Goal: Find contact information: Find contact information

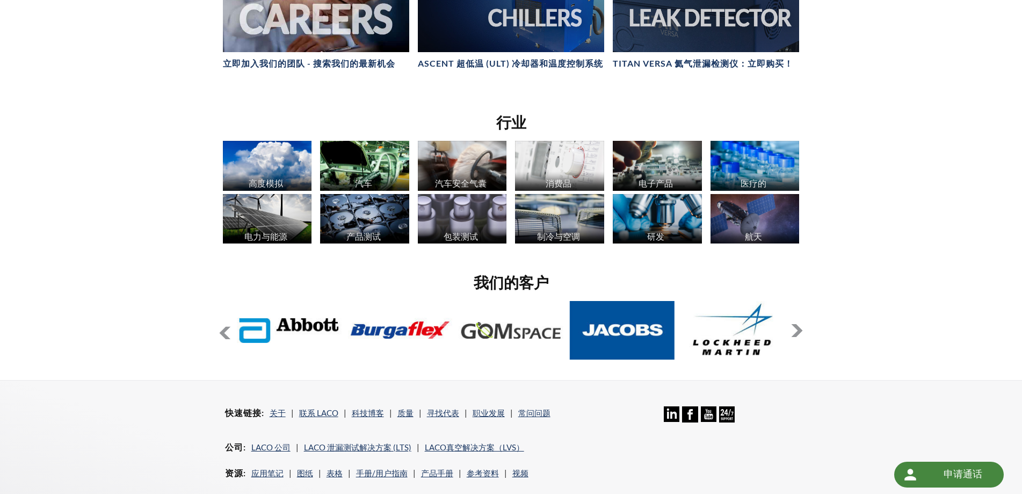
scroll to position [752, 0]
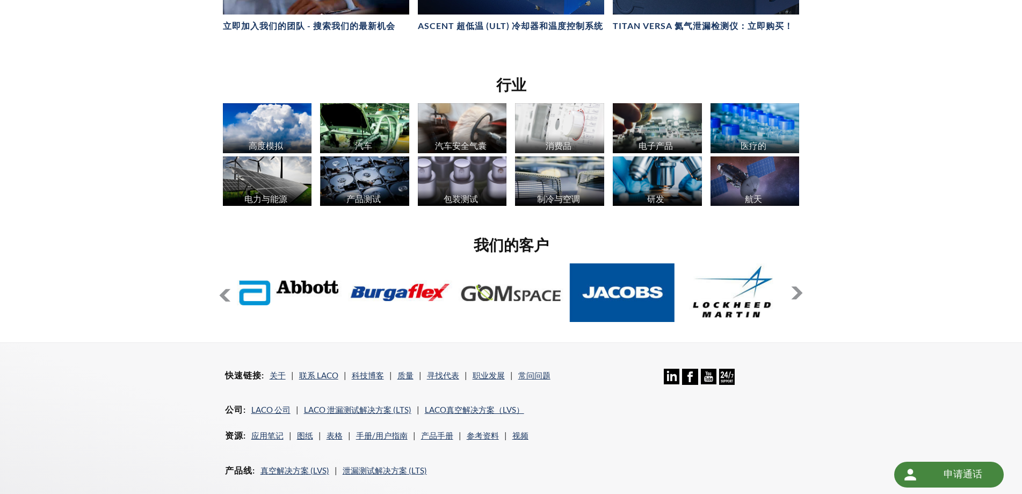
click at [799, 286] on button at bounding box center [797, 292] width 13 height 13
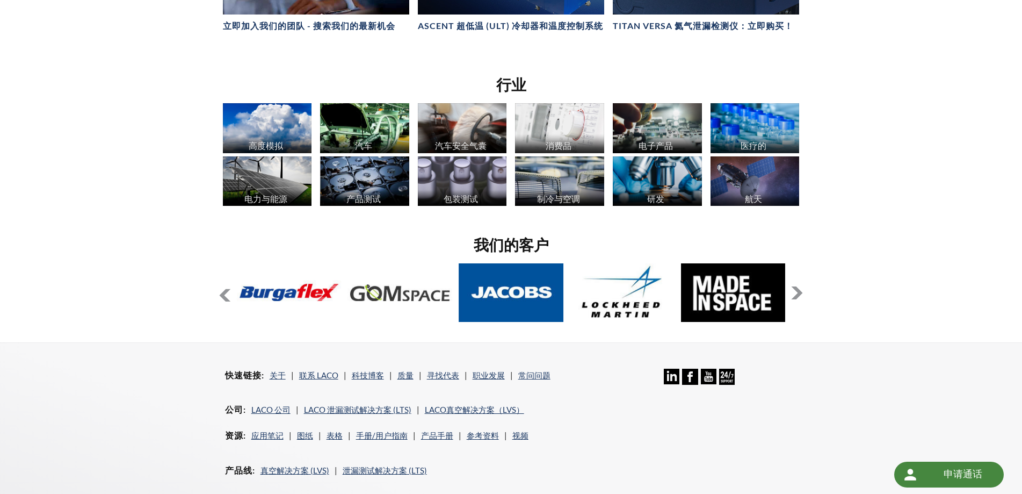
click at [799, 286] on button at bounding box center [797, 292] width 13 height 13
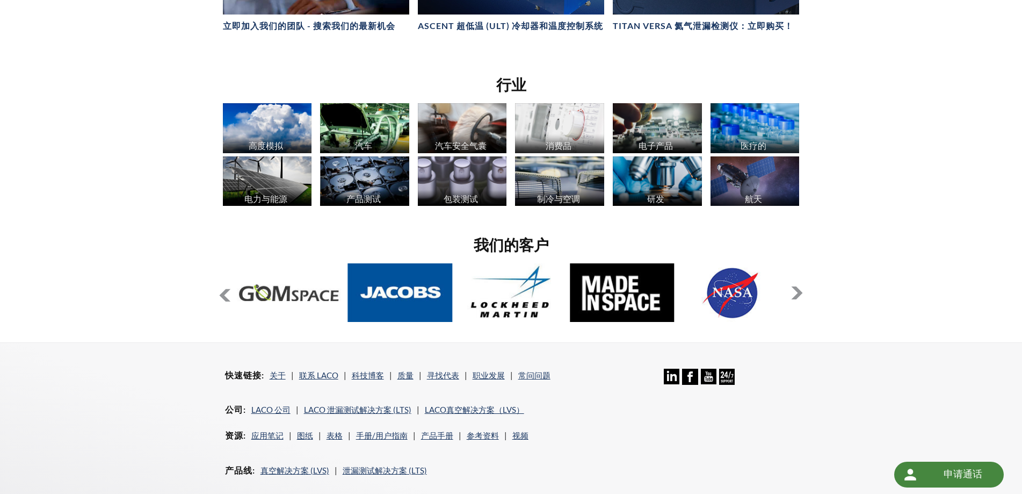
click at [799, 286] on button at bounding box center [797, 292] width 13 height 13
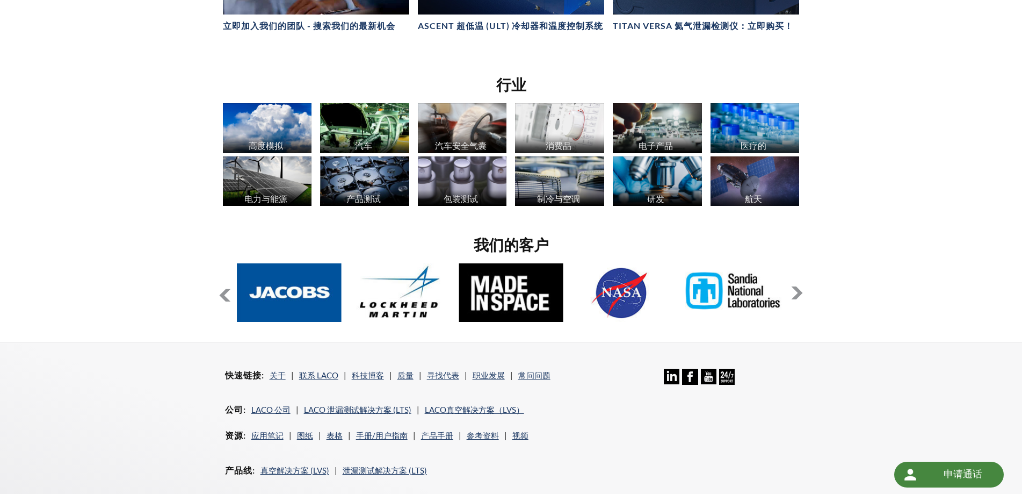
click at [799, 286] on button at bounding box center [797, 292] width 13 height 13
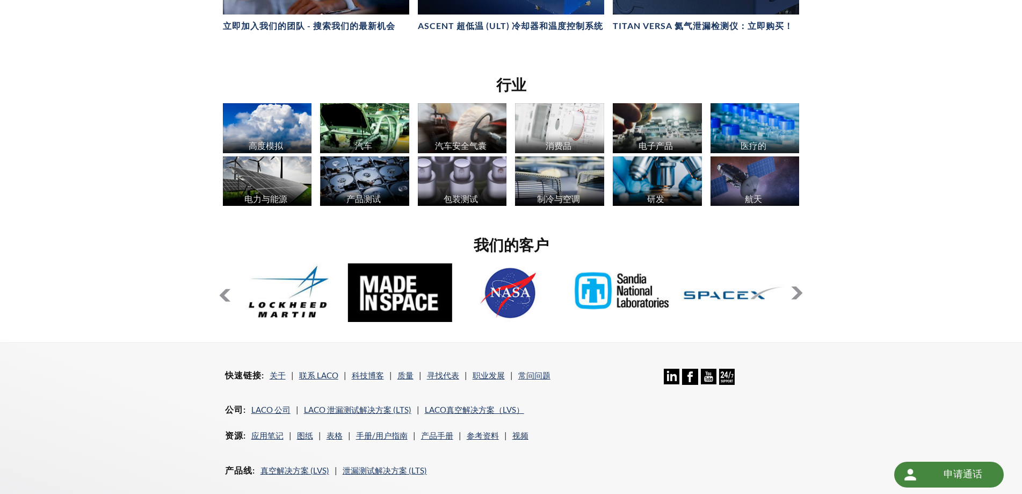
click at [799, 286] on button at bounding box center [797, 292] width 13 height 13
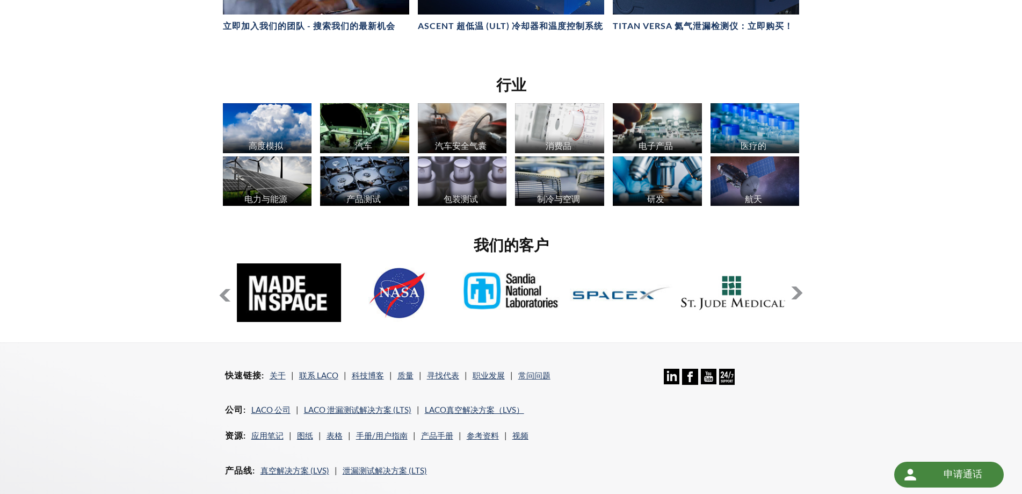
click at [799, 286] on button at bounding box center [797, 292] width 13 height 13
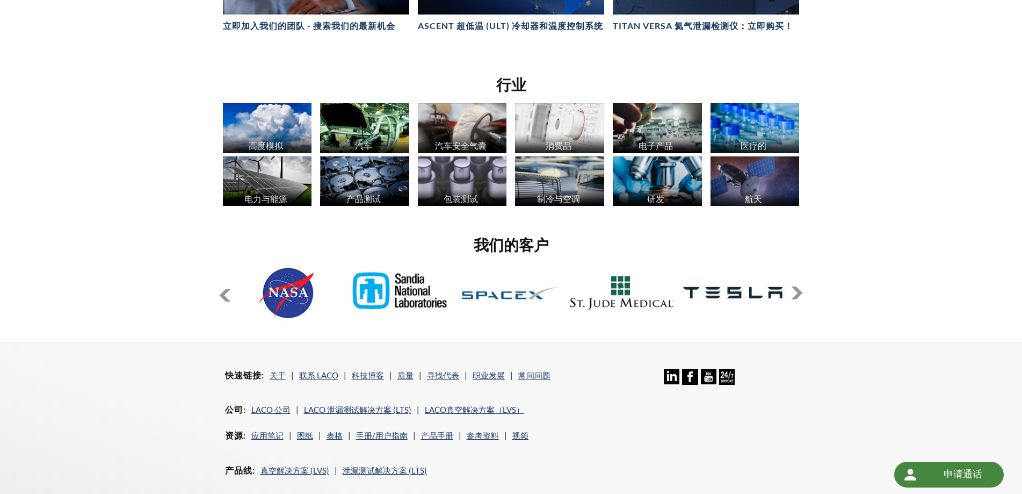
click at [799, 286] on button at bounding box center [797, 292] width 13 height 13
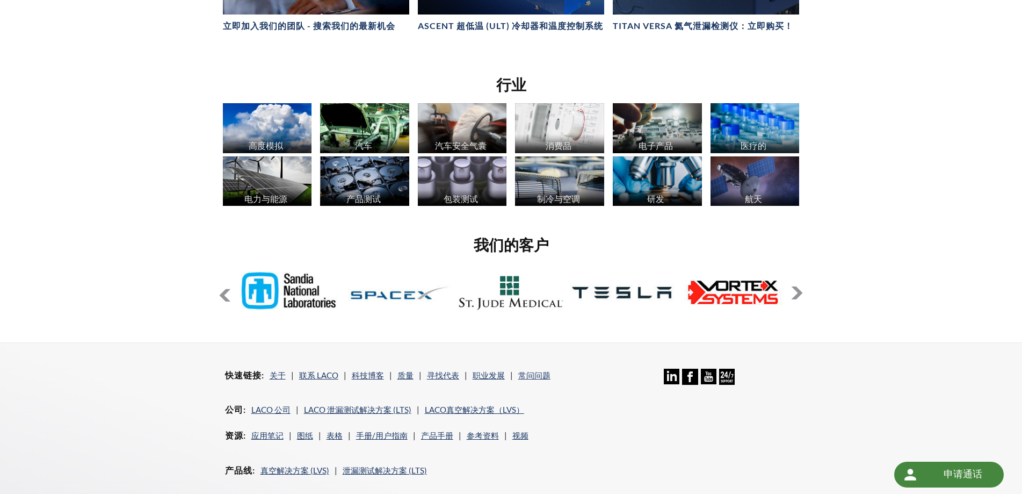
click at [799, 286] on button at bounding box center [797, 292] width 13 height 13
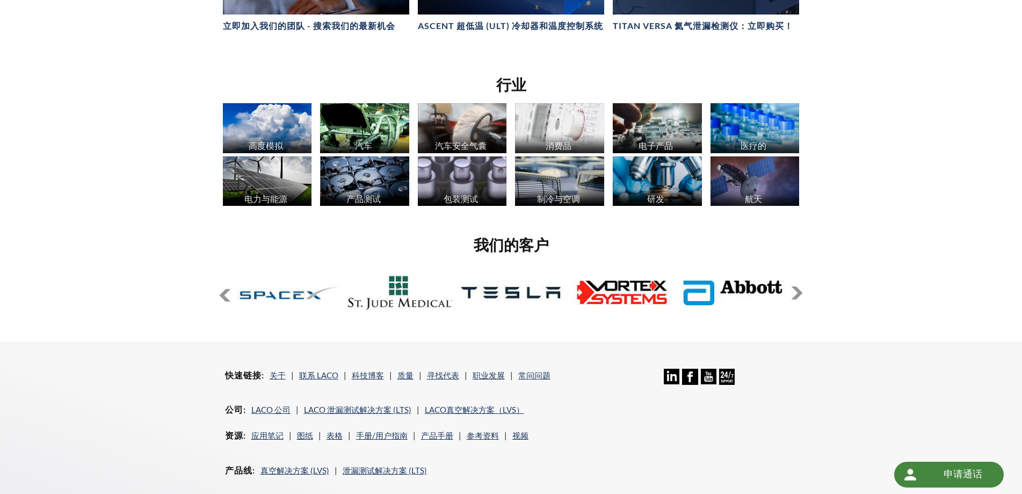
click at [799, 286] on button at bounding box center [797, 292] width 13 height 13
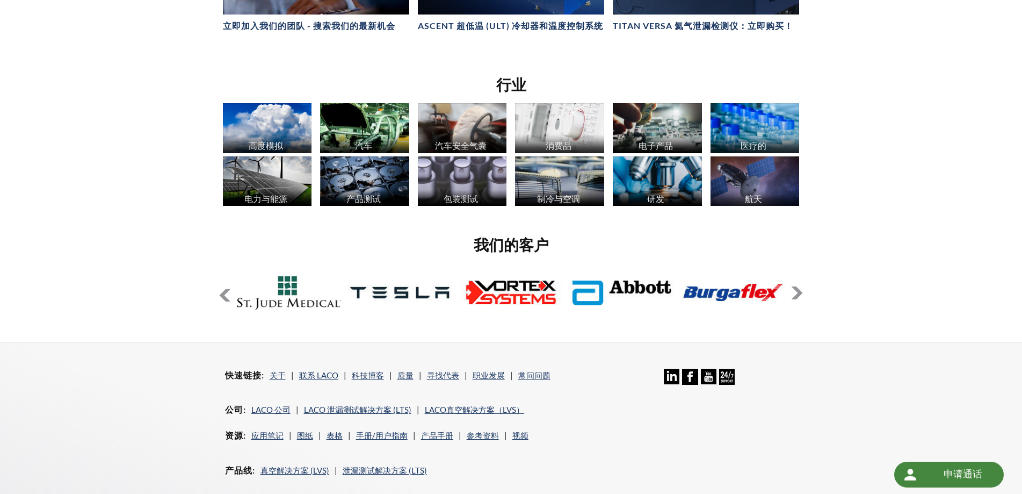
click at [799, 286] on button at bounding box center [797, 292] width 13 height 13
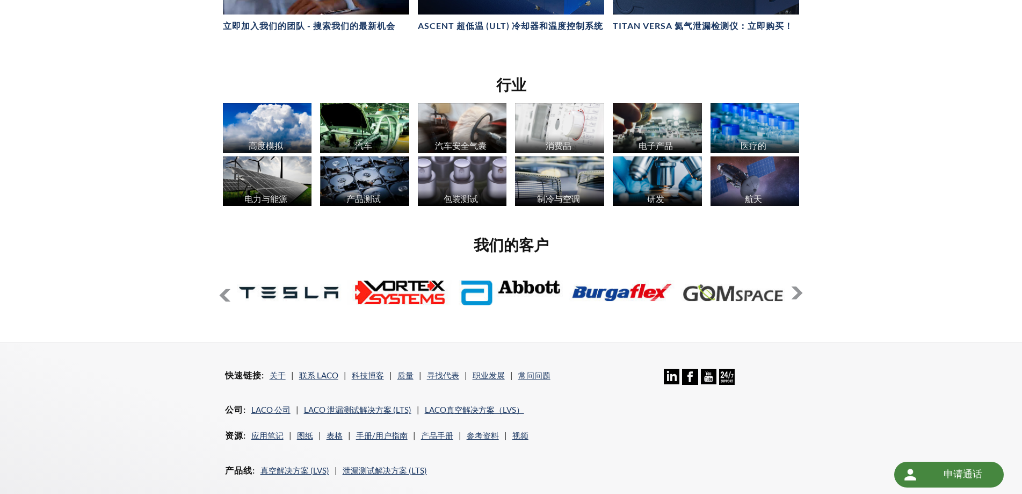
click at [445, 369] on li "寻找代表" at bounding box center [447, 375] width 40 height 13
click at [442, 370] on font "寻找代表" at bounding box center [443, 375] width 32 height 10
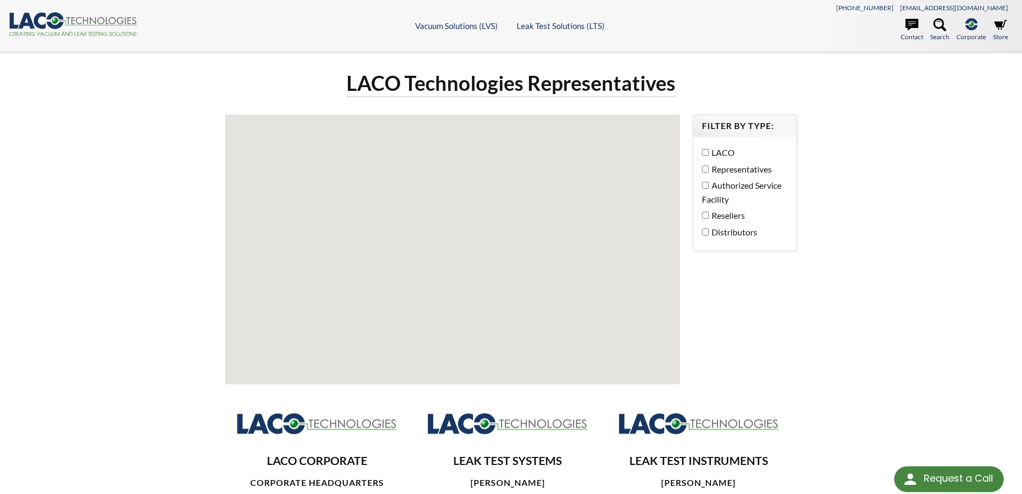
select select "语言翻译微件"
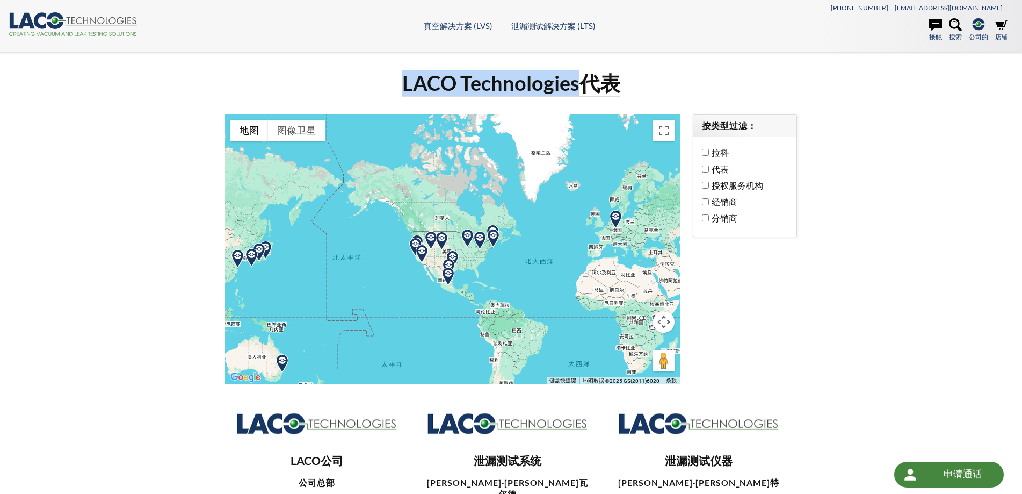
drag, startPoint x: 397, startPoint y: 78, endPoint x: 586, endPoint y: 88, distance: 188.8
click at [586, 88] on div "LACO Technologies代表" at bounding box center [512, 88] width 586 height 36
copy font "LACO Technologies"
click at [897, 292] on div "LACO Technologies代表 ← 左移 → 右移 ↑ 上移 ↓ 下移 + 放大 - 缩小 家 左移 75% 结束 右移 75% 向上翻页 上移 75…" at bounding box center [511, 446] width 1022 height 789
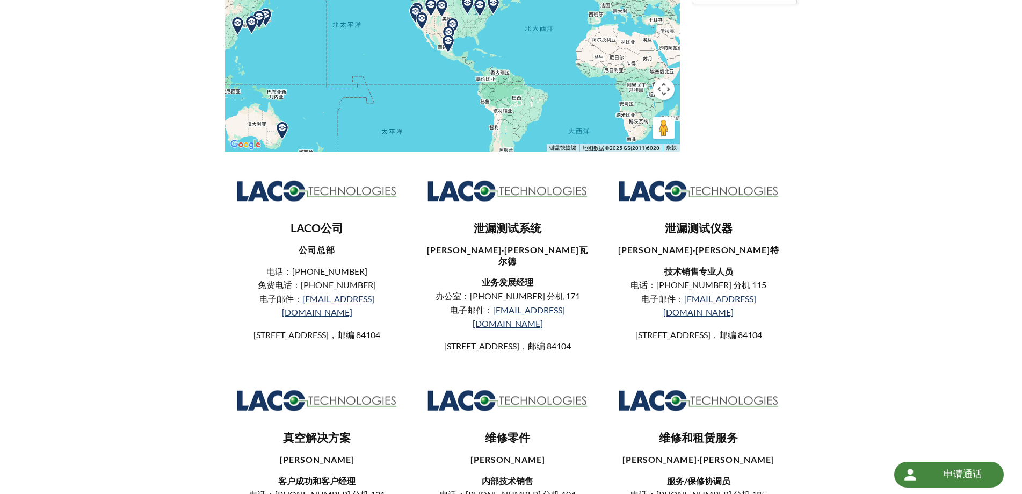
scroll to position [269, 0]
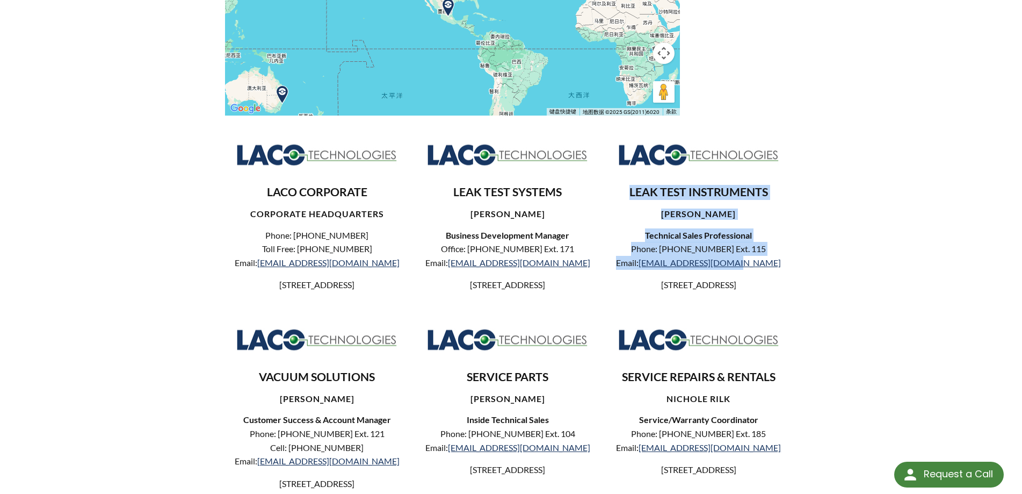
drag, startPoint x: 783, startPoint y: 268, endPoint x: 622, endPoint y: 196, distance: 176.5
click at [622, 196] on div "LEAK TEST INSTRUMENTS [PERSON_NAME] Technical Sales Professional Phone: [PHONE_…" at bounding box center [699, 212] width 184 height 159
copy div "LEAK TEST INSTRUMENTS [PERSON_NAME] Technical Sales Professional Phone: [PHONE_…"
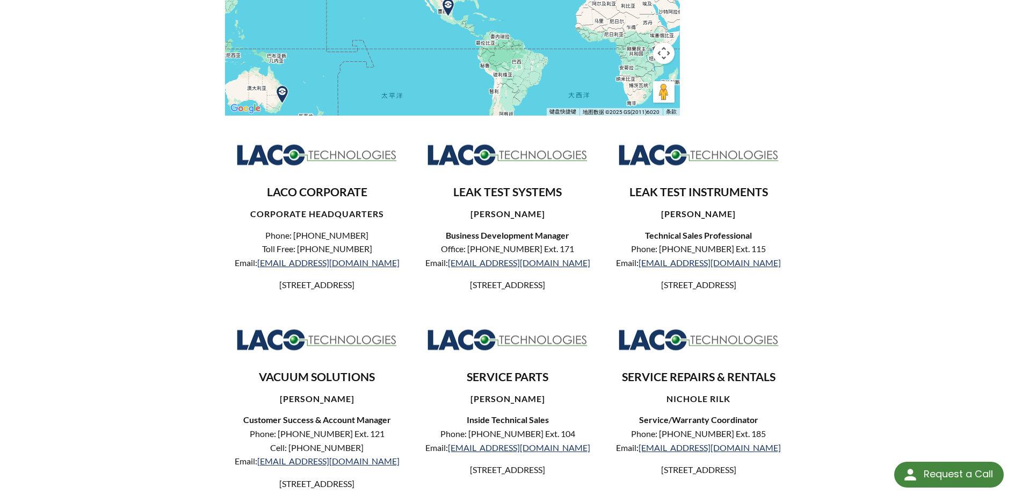
click at [904, 191] on div "LACO Technologies Representatives ← 左移 → 右移 ↑ 上移 ↓ 下移 + 放大 - 缩小 家 左移 75% 结束 右移 …" at bounding box center [511, 158] width 1022 height 750
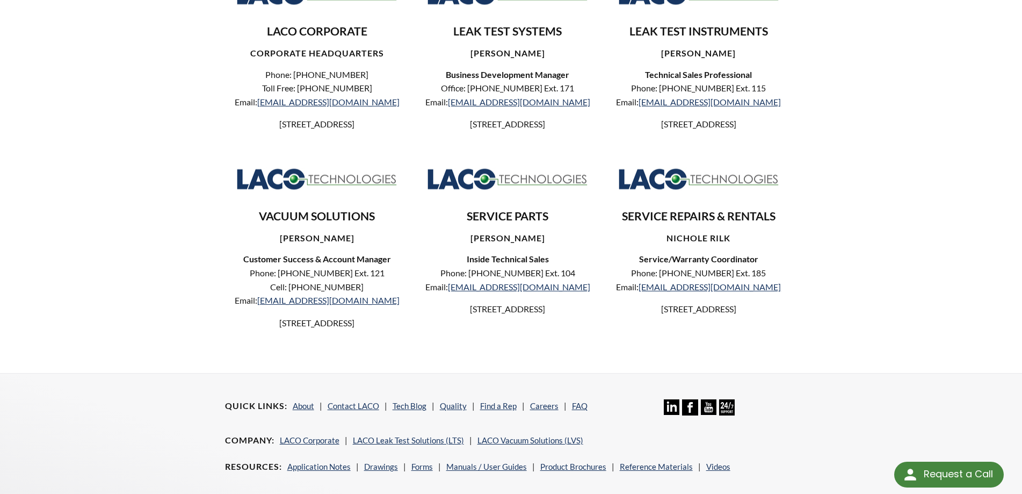
scroll to position [430, 0]
drag, startPoint x: 349, startPoint y: 227, endPoint x: 251, endPoint y: 231, distance: 98.4
click at [251, 224] on h3 "VACUUM SOLUTIONS" at bounding box center [317, 215] width 167 height 15
copy h3 "VACUUM SOLUTIONS"
